Goal: Transaction & Acquisition: Book appointment/travel/reservation

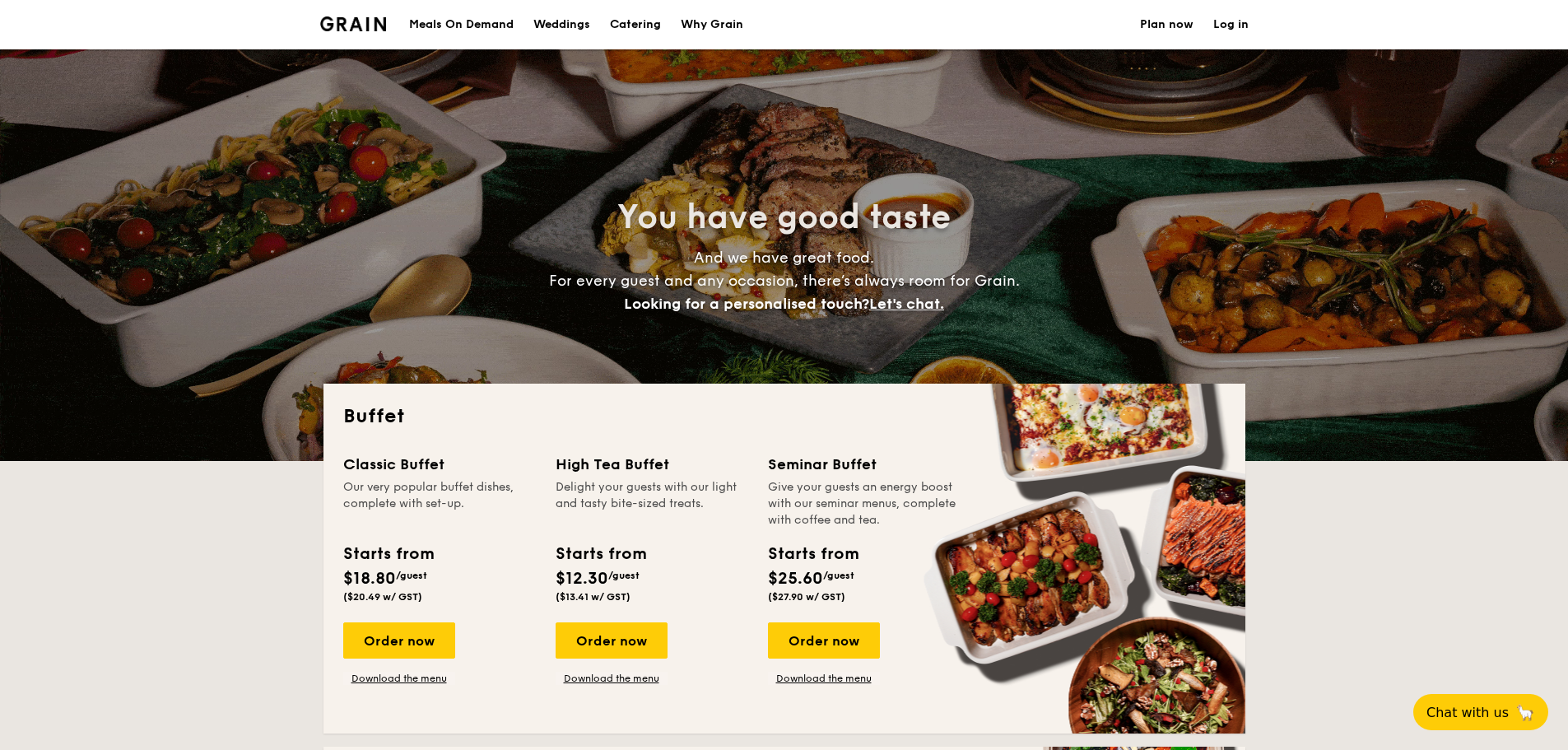
select select
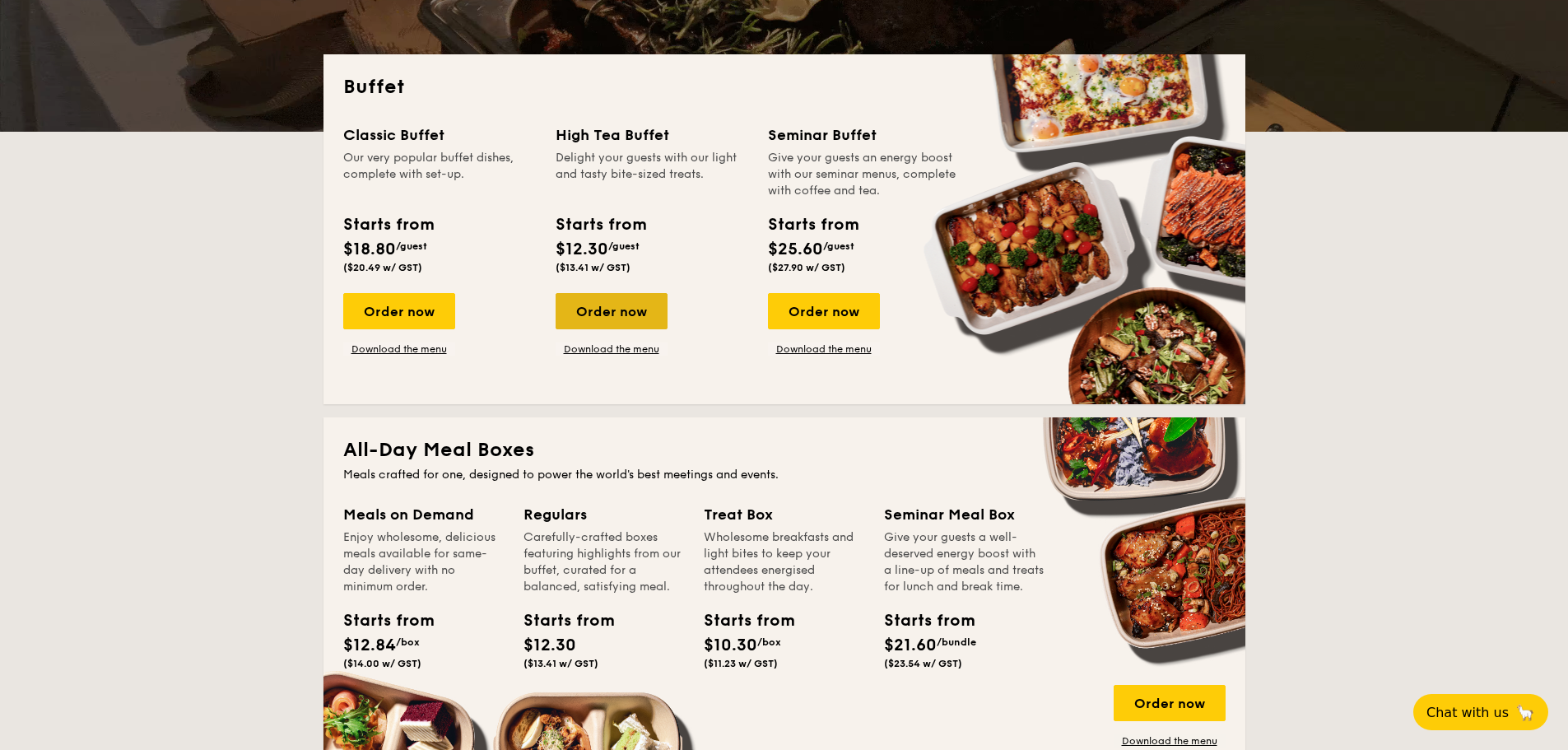
click at [605, 308] on div "Order now" at bounding box center [612, 311] width 112 height 37
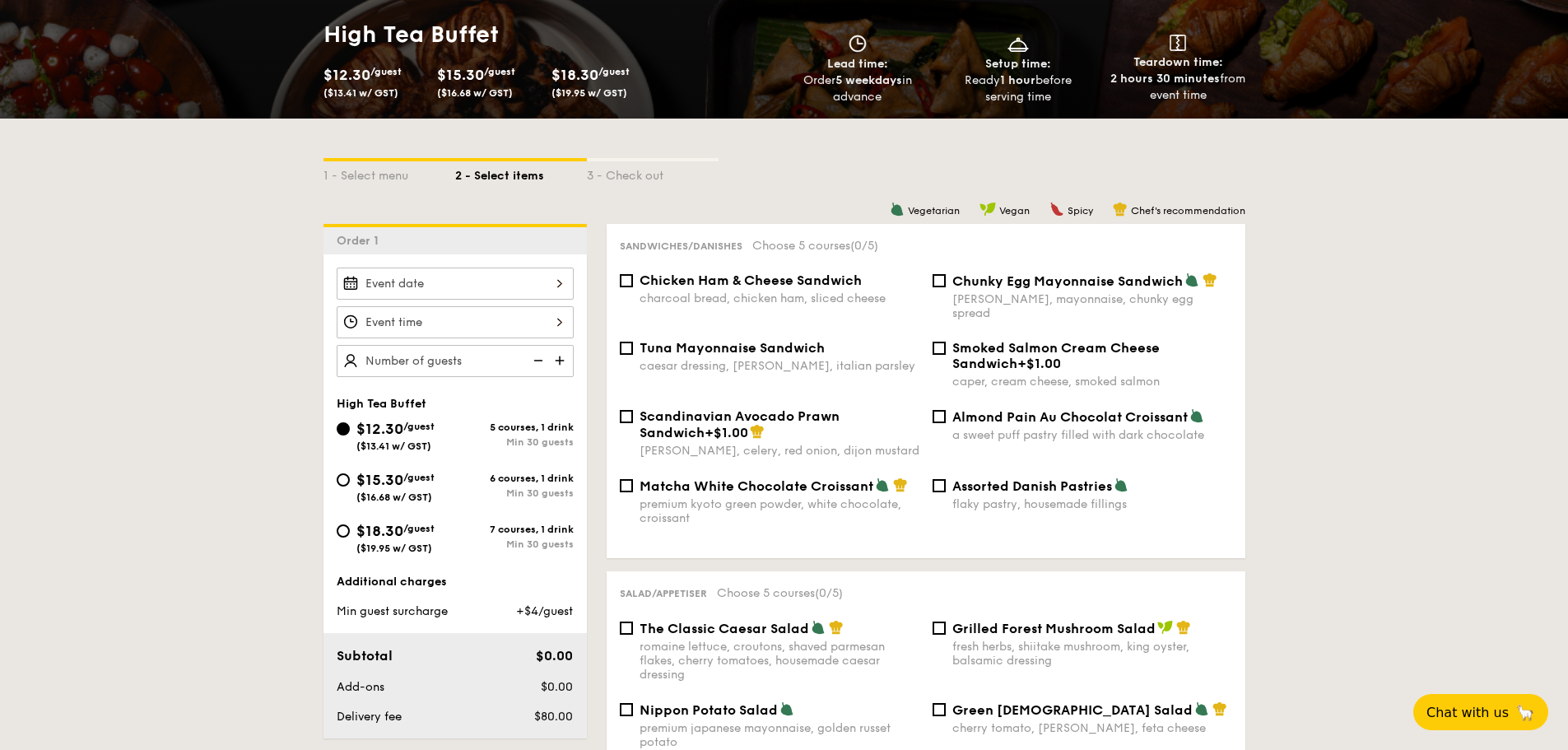
scroll to position [247, 0]
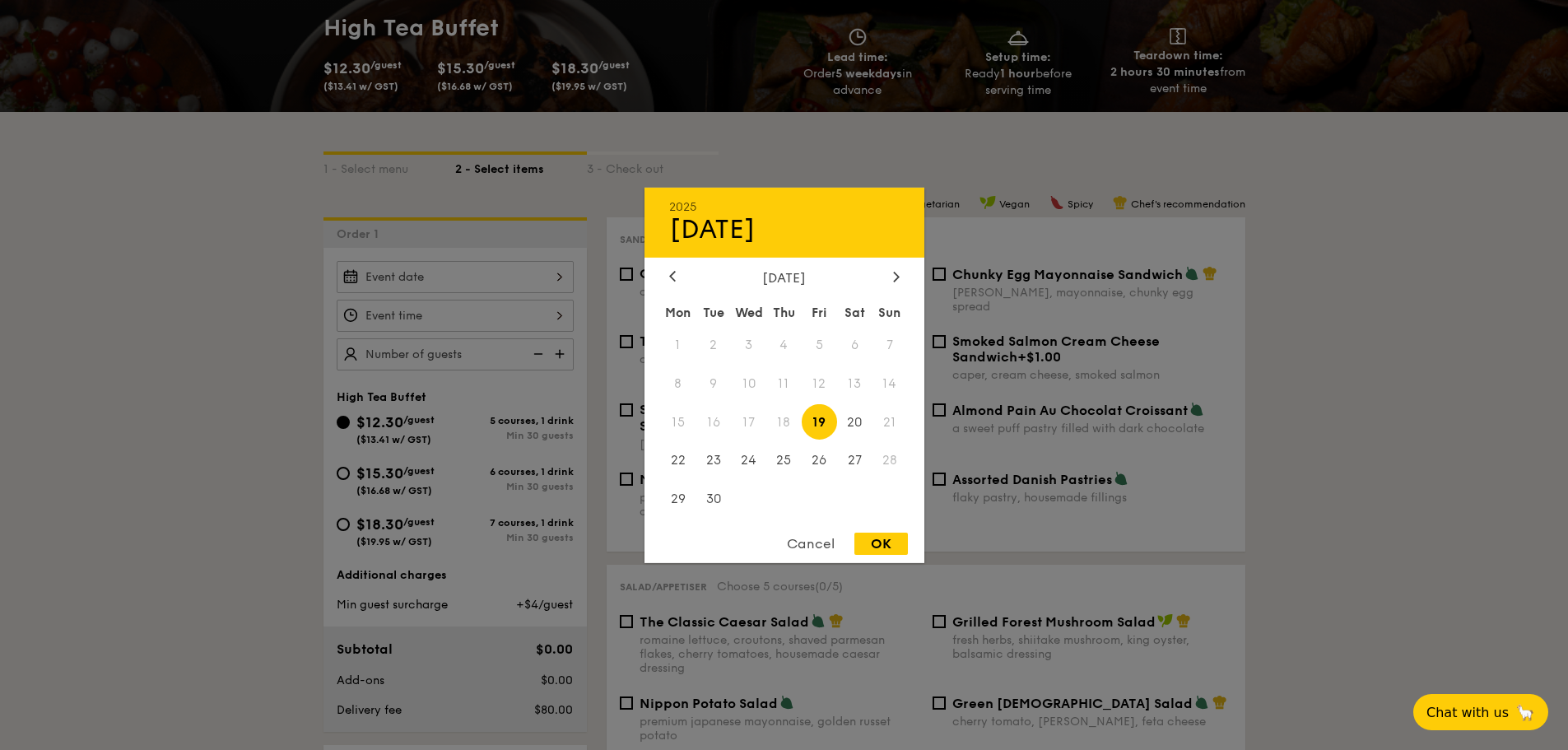
click at [531, 278] on div "2025 Sep [DATE] Tue Wed Thu Fri Sat Sun 1 2 3 4 5 6 7 8 9 10 11 12 13 14 15 16 …" at bounding box center [455, 277] width 237 height 32
click at [901, 281] on div at bounding box center [896, 277] width 15 height 16
click at [781, 382] on span "9" at bounding box center [784, 383] width 36 height 36
click at [883, 555] on div "Cancel OK" at bounding box center [784, 548] width 280 height 30
click at [878, 550] on div "OK" at bounding box center [881, 543] width 53 height 22
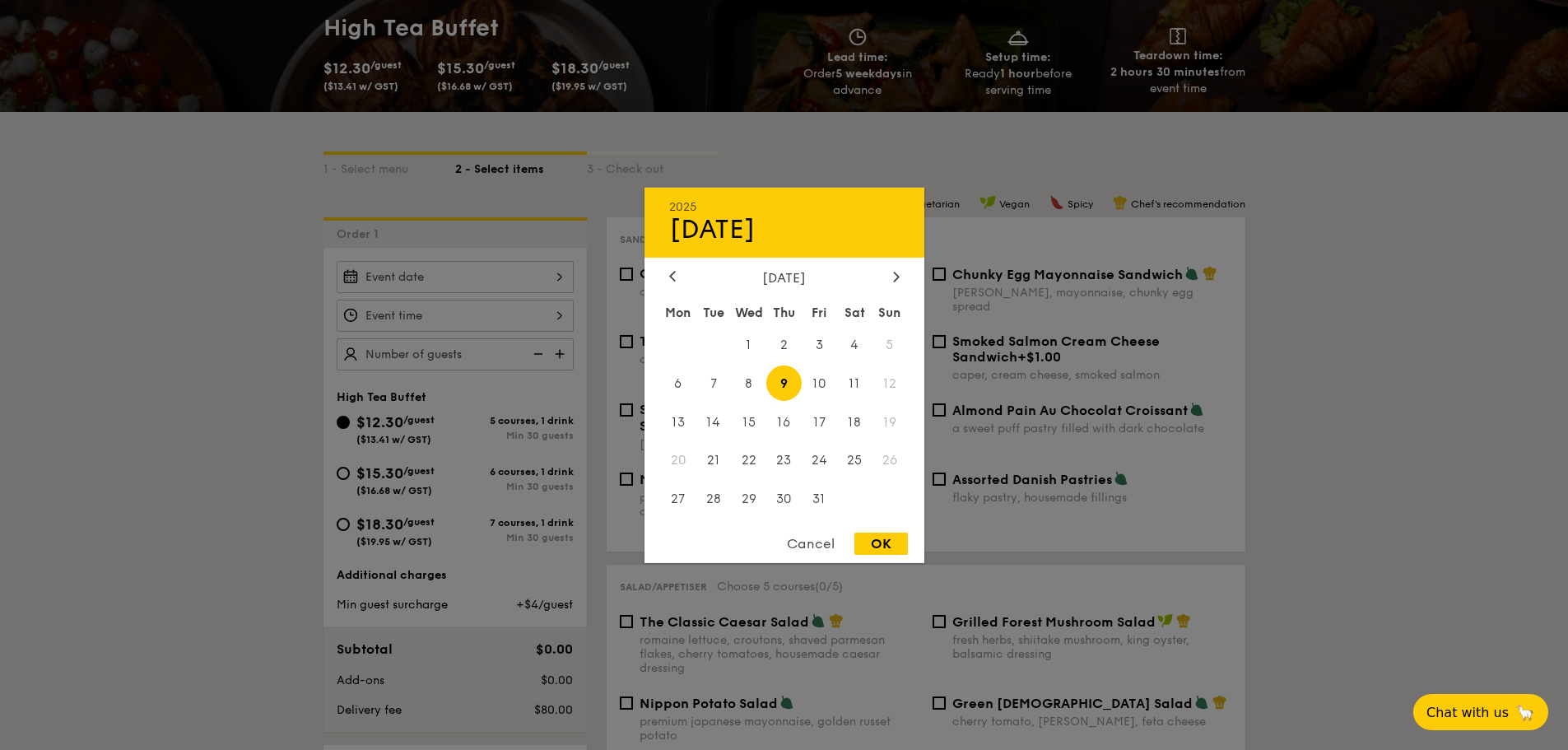
type input "[DATE]"
